Goal: Entertainment & Leisure: Consume media (video, audio)

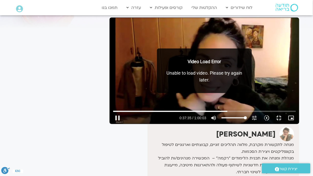
click at [299, 62] on div "Skip Ad 38:24 pause 0:37:35 / 1:00:03 volume_up Mute tune Resolution Auto 381p …" at bounding box center [203, 71] width 189 height 106
type input "2256"
click at [285, 124] on button "fullscreen_exit" at bounding box center [279, 118] width 12 height 12
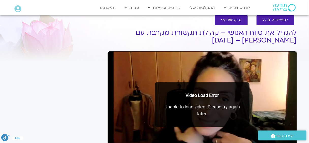
scroll to position [43, 0]
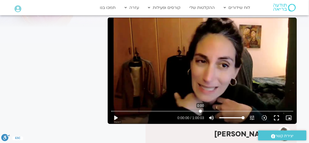
click at [201, 110] on input "Seek" at bounding box center [202, 111] width 182 height 3
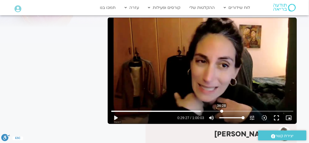
click at [222, 111] on input "Seek" at bounding box center [202, 111] width 182 height 3
click at [225, 111] on input "Seek" at bounding box center [202, 111] width 182 height 3
click at [237, 88] on div "Skip Ad 37:34 play_arrow 0:37:30 / 1:00:03 volume_up Mute tune Resolution Auto …" at bounding box center [202, 71] width 189 height 106
type input "2252.756909"
type input "57"
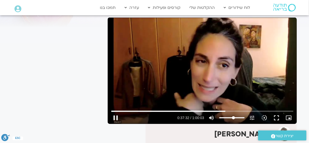
type input "2252.856983"
type input "57.7272727272727"
type input "2252.889982"
type input "57.7272727272727"
click at [234, 117] on input "Volume" at bounding box center [232, 117] width 25 height 3
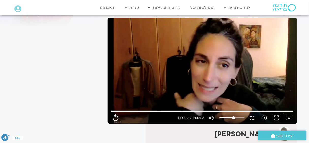
scroll to position [9, 0]
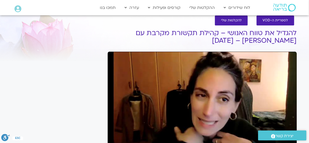
type input "3603.2"
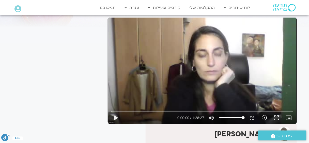
scroll to position [9, 0]
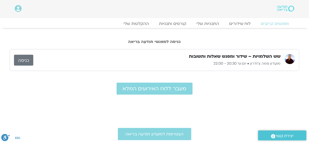
click at [237, 26] on div "מפגשים קרובים לוח שידורים התכניות שלי קורסים ותכניות ההקלטות שלי מפגשים קרובים …" at bounding box center [155, 25] width 280 height 4
click at [275, 38] on div "כניסה למפגשי תודעה בריאה" at bounding box center [155, 37] width 290 height 19
